Goal: Use online tool/utility

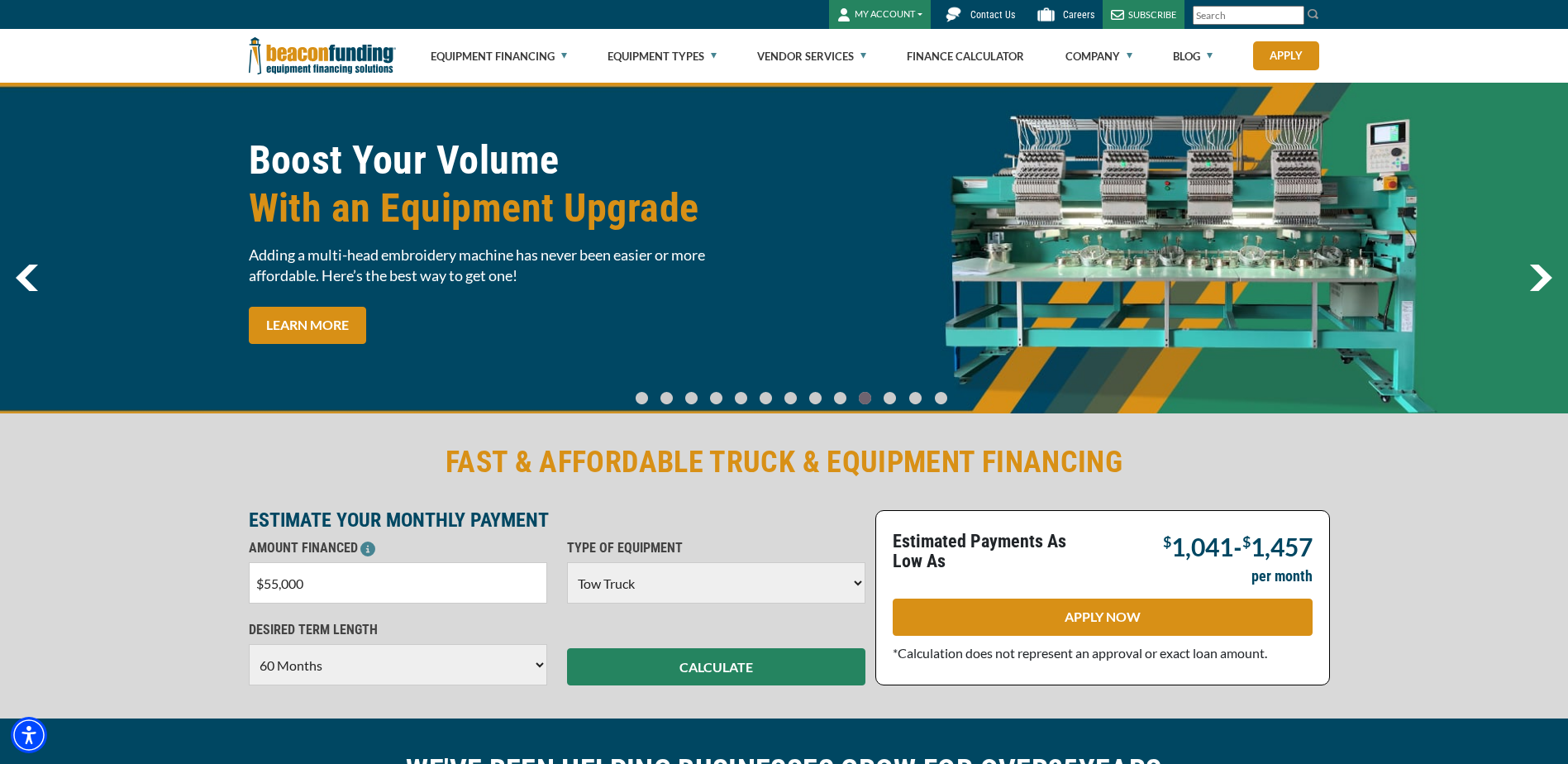
select select "5"
select select "60"
click at [341, 661] on select "Choose 36 Months 48 Months 60 Months" at bounding box center [398, 664] width 298 height 42
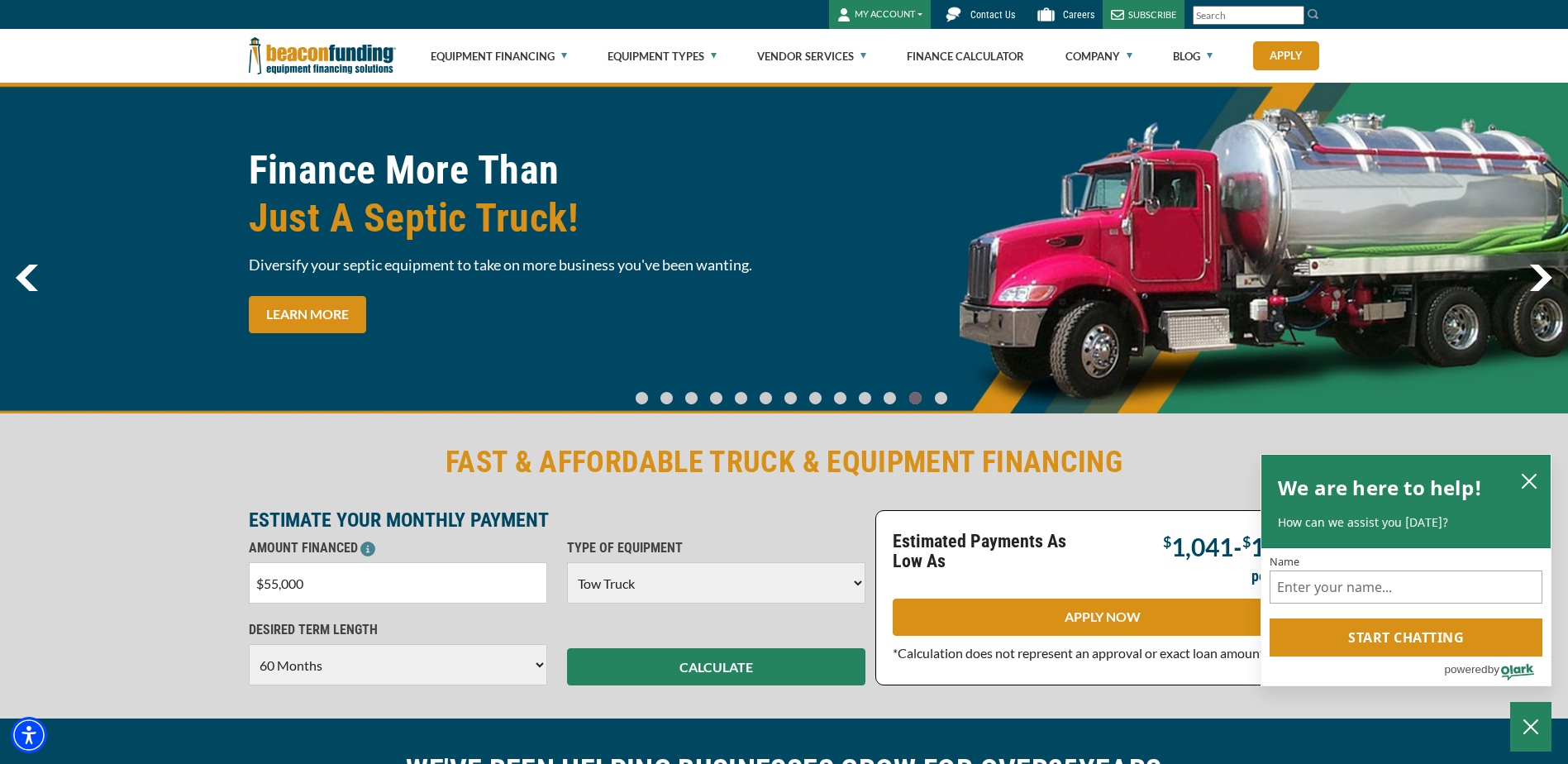
click at [394, 584] on input "$55,000" at bounding box center [398, 583] width 298 height 42
type input "$5"
click at [1529, 479] on icon "close chatbox" at bounding box center [1529, 481] width 13 height 13
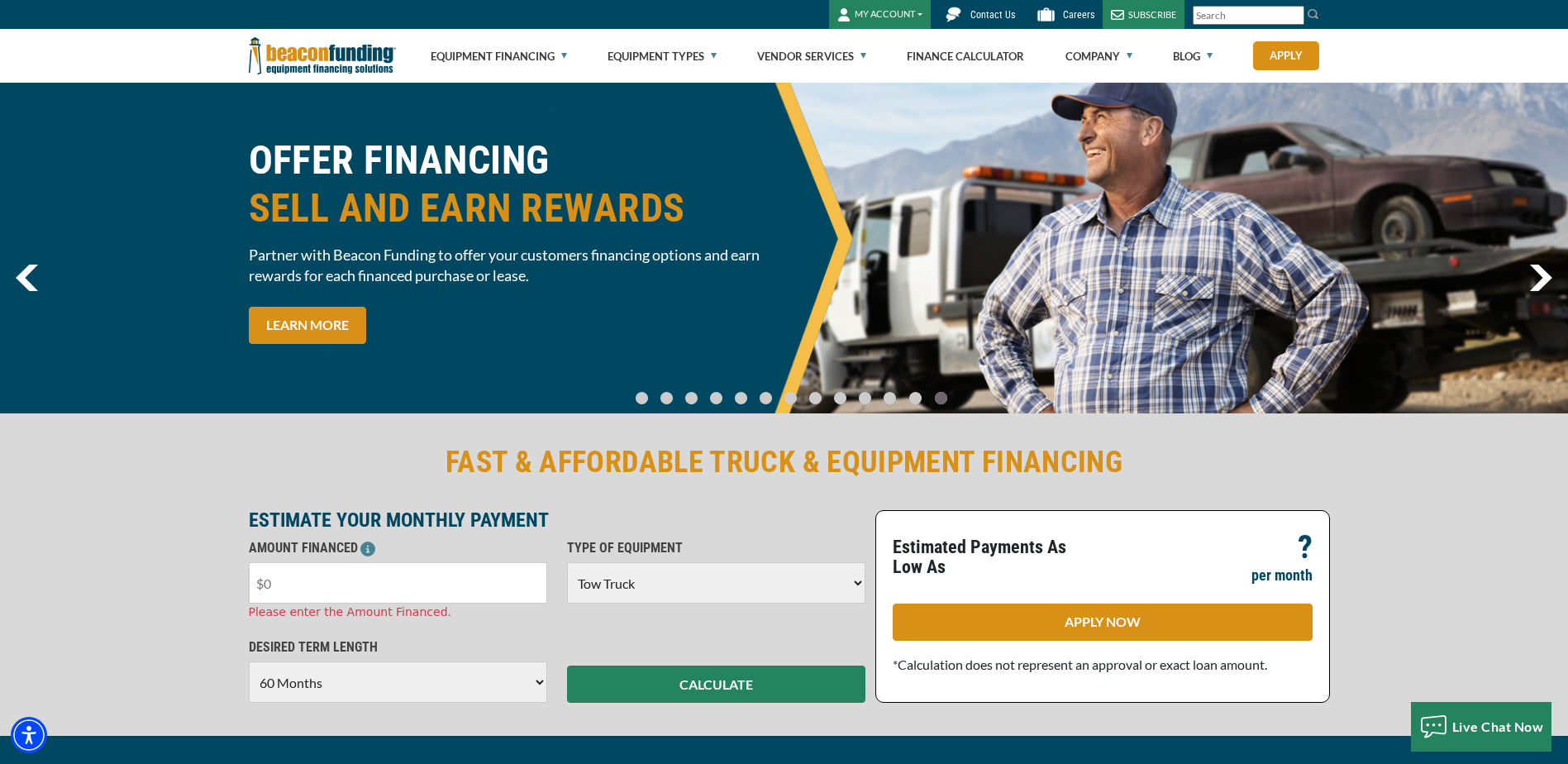
click at [401, 582] on input "text" at bounding box center [398, 583] width 298 height 42
type input "$100,000"
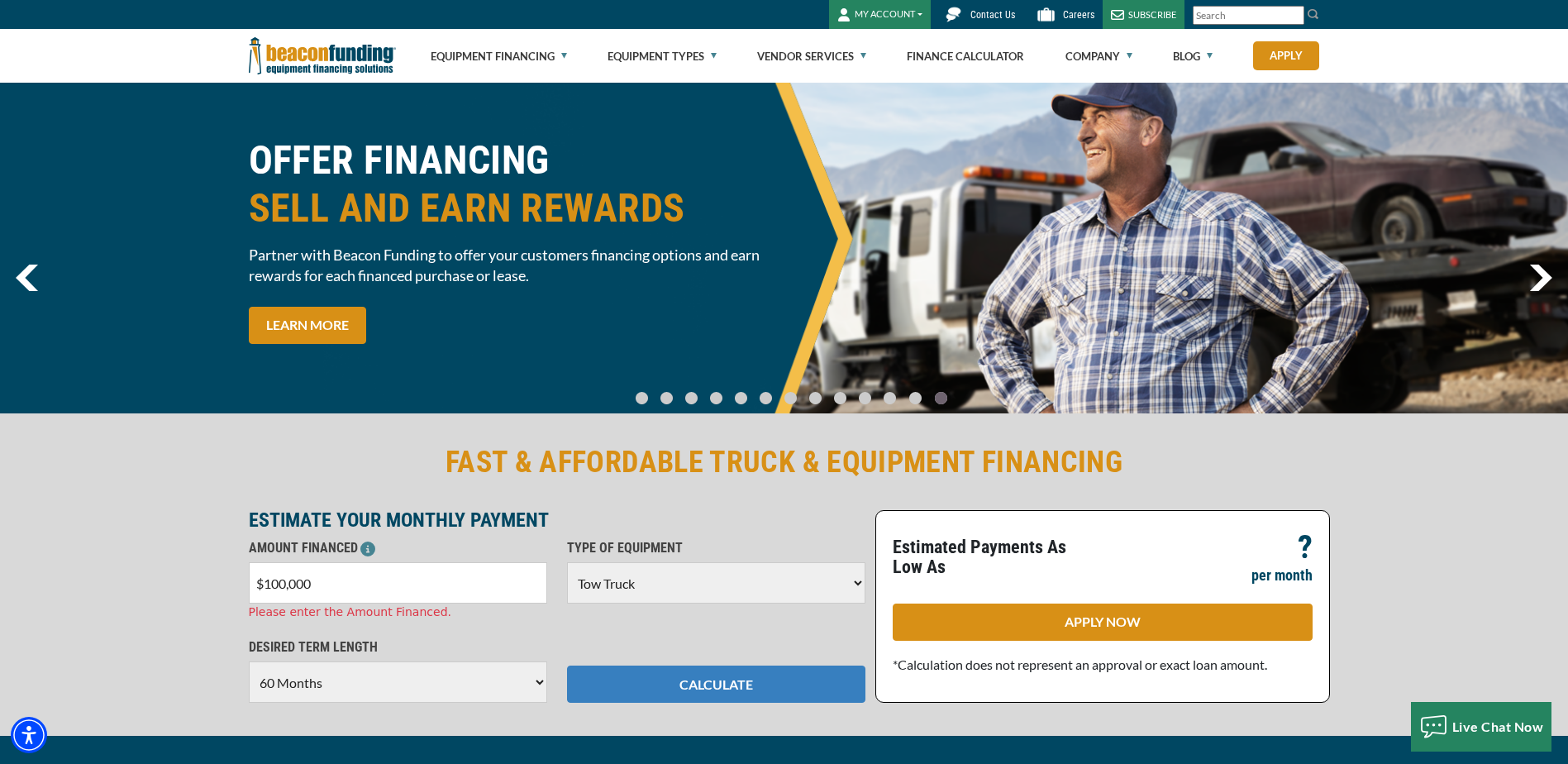
click at [701, 695] on div "FAST & AFFORDABLE TRUCK & EQUIPMENT FINANCING ESTIMATE YOUR MONTHLY PAYMENT AMO…" at bounding box center [784, 572] width 1568 height 326
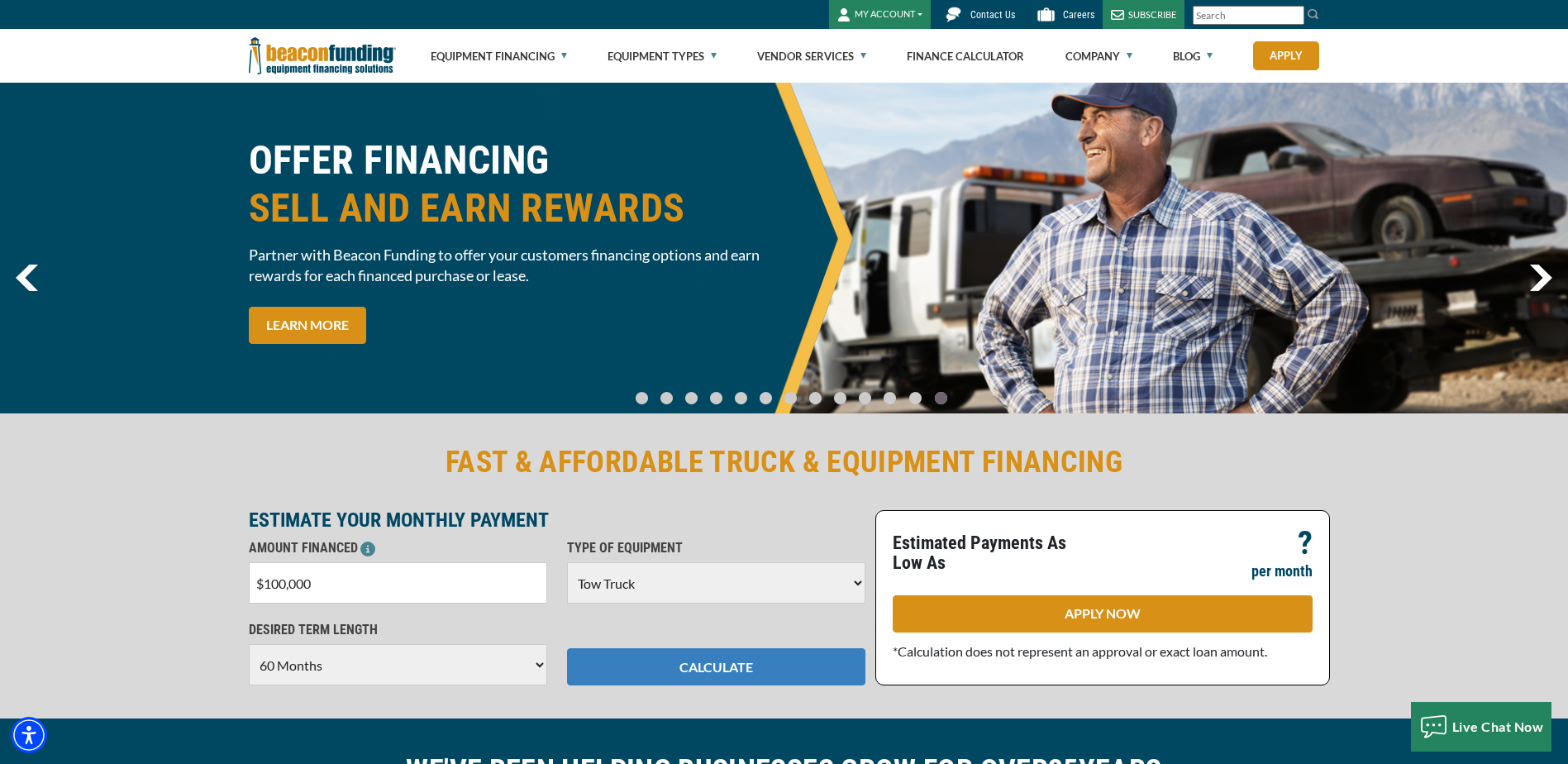
click at [699, 670] on button "CALCULATE" at bounding box center [716, 666] width 298 height 37
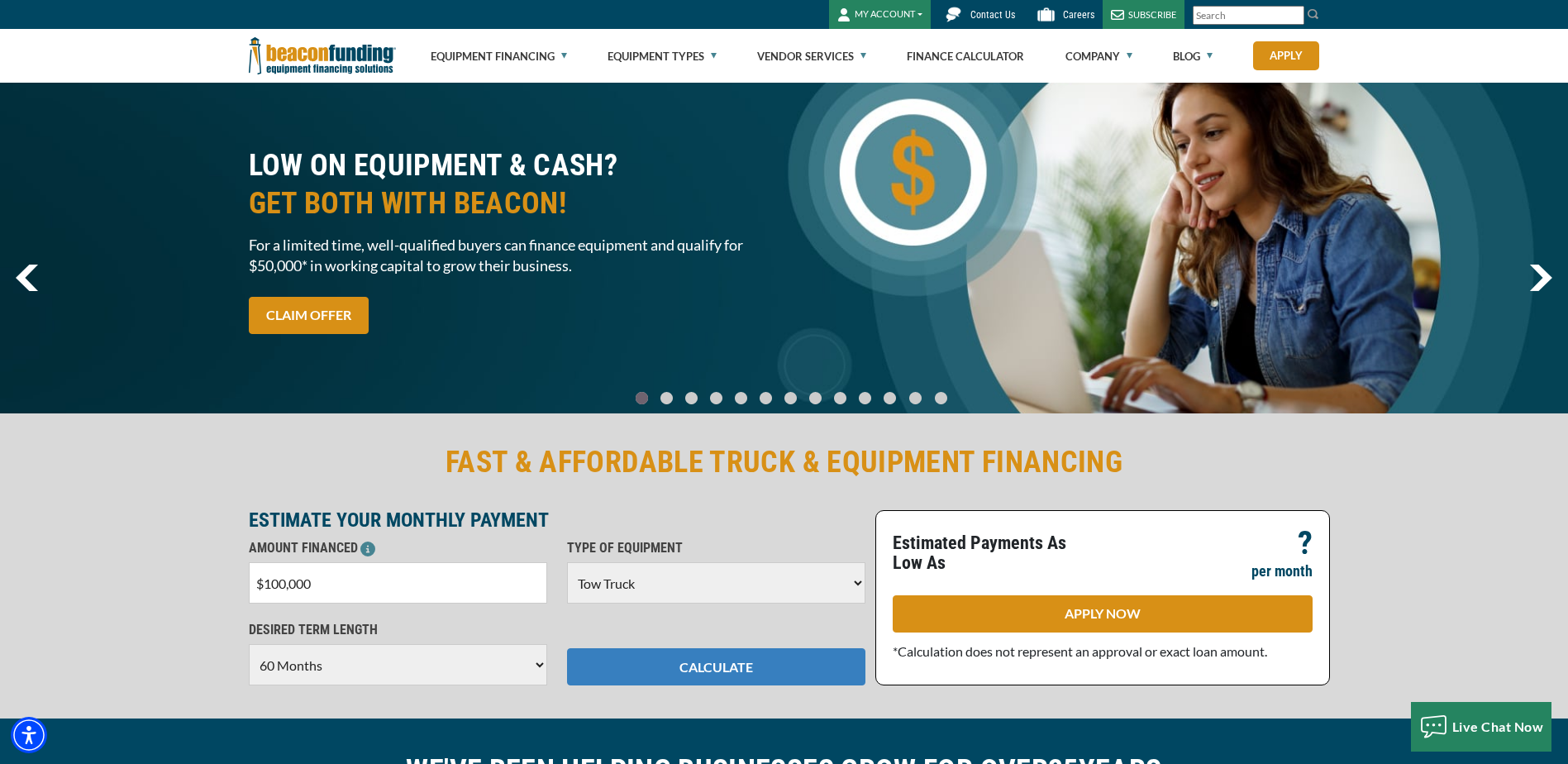
click at [702, 666] on button "CALCULATE" at bounding box center [716, 666] width 298 height 37
